Goal: Browse casually

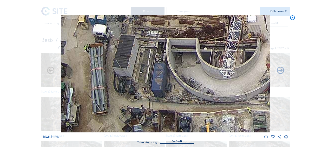
drag, startPoint x: 292, startPoint y: 19, endPoint x: 117, endPoint y: 25, distance: 175.9
click at [291, 19] on icon at bounding box center [292, 18] width 6 height 6
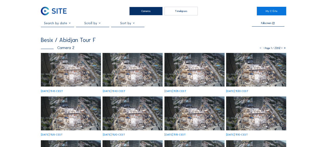
click at [85, 74] on img at bounding box center [71, 70] width 60 height 34
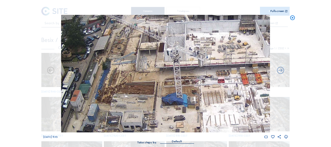
drag, startPoint x: 110, startPoint y: 61, endPoint x: 127, endPoint y: 85, distance: 30.1
click at [127, 85] on img at bounding box center [165, 73] width 209 height 117
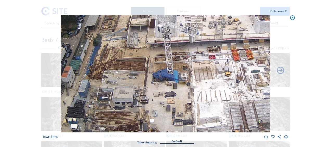
drag, startPoint x: 134, startPoint y: 89, endPoint x: 125, endPoint y: 65, distance: 25.6
click at [125, 65] on img at bounding box center [165, 73] width 209 height 117
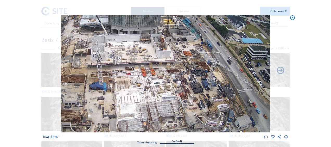
drag, startPoint x: 142, startPoint y: 92, endPoint x: 77, endPoint y: 107, distance: 66.9
click at [77, 107] on img at bounding box center [165, 73] width 209 height 117
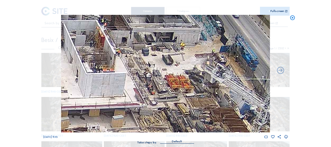
click at [292, 18] on icon at bounding box center [292, 18] width 6 height 6
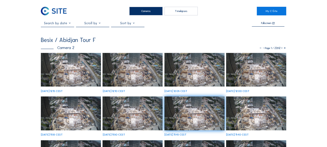
click at [78, 65] on img at bounding box center [71, 70] width 60 height 34
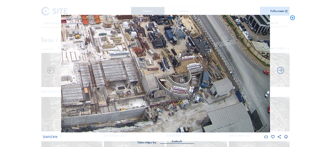
drag, startPoint x: 213, startPoint y: 121, endPoint x: 162, endPoint y: 58, distance: 81.2
click at [162, 58] on img at bounding box center [165, 73] width 209 height 117
drag, startPoint x: 140, startPoint y: 111, endPoint x: 199, endPoint y: 100, distance: 59.7
click at [199, 100] on img at bounding box center [165, 73] width 209 height 117
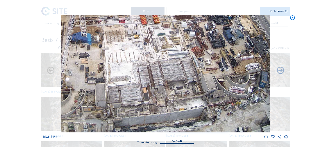
drag, startPoint x: 128, startPoint y: 111, endPoint x: 172, endPoint y: 98, distance: 45.6
click at [171, 98] on img at bounding box center [165, 73] width 209 height 117
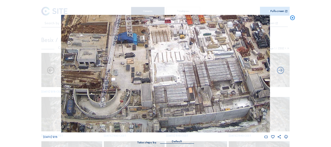
drag, startPoint x: 129, startPoint y: 111, endPoint x: 176, endPoint y: 99, distance: 49.0
click at [176, 99] on img at bounding box center [165, 73] width 209 height 117
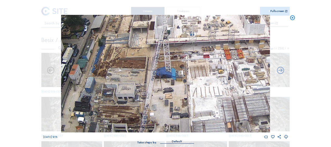
drag, startPoint x: 146, startPoint y: 79, endPoint x: 144, endPoint y: 90, distance: 11.4
click at [144, 90] on img at bounding box center [165, 73] width 209 height 117
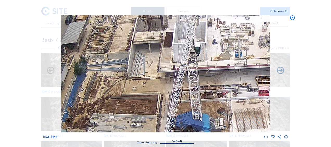
drag, startPoint x: 121, startPoint y: 57, endPoint x: 119, endPoint y: 76, distance: 19.9
click at [119, 76] on img at bounding box center [165, 73] width 209 height 117
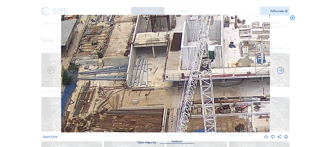
drag, startPoint x: 116, startPoint y: 74, endPoint x: 114, endPoint y: 85, distance: 10.9
click at [114, 85] on img at bounding box center [165, 73] width 209 height 117
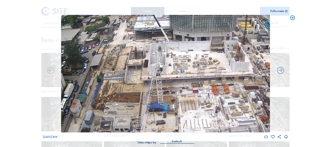
click at [291, 17] on icon at bounding box center [292, 18] width 6 height 6
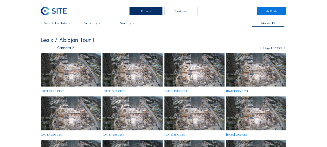
click at [71, 67] on img at bounding box center [71, 70] width 60 height 34
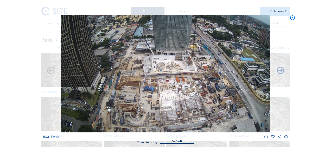
click at [291, 18] on icon at bounding box center [292, 18] width 6 height 6
